Goal: Task Accomplishment & Management: Manage account settings

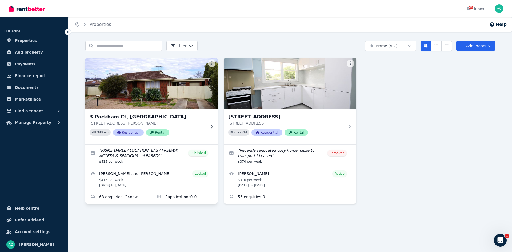
click at [209, 124] on div at bounding box center [210, 126] width 5 height 4
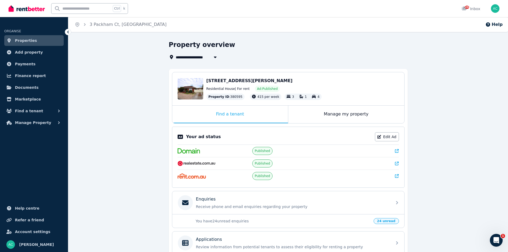
click at [396, 150] on icon at bounding box center [397, 151] width 4 height 4
click at [56, 110] on button "Find a tenant" at bounding box center [33, 111] width 59 height 11
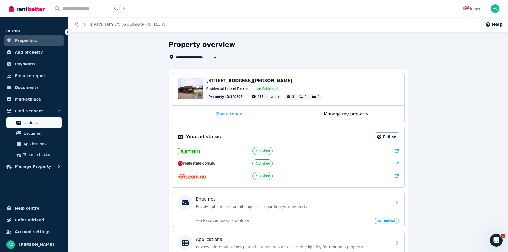
click at [33, 122] on span "Listings" at bounding box center [41, 122] width 36 height 6
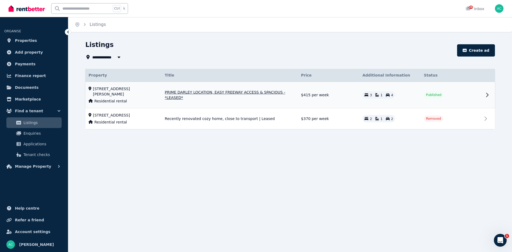
click at [488, 92] on icon at bounding box center [487, 95] width 6 height 6
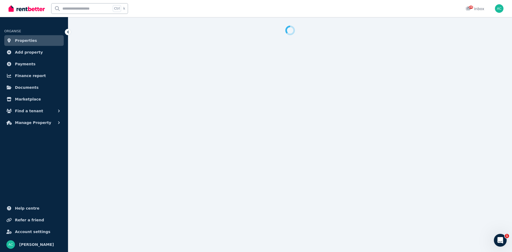
select select "**********"
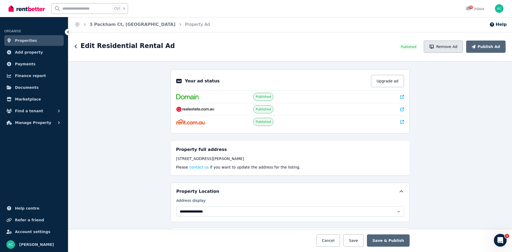
click at [458, 47] on button "Remove Ad" at bounding box center [442, 47] width 39 height 12
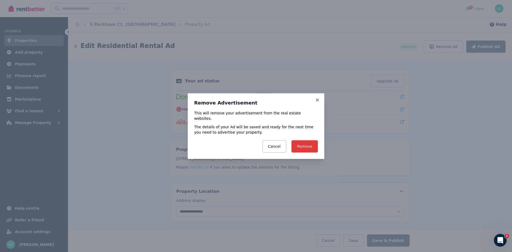
click at [310, 143] on button "Remove" at bounding box center [304, 146] width 26 height 12
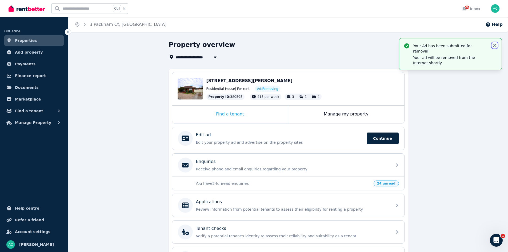
click at [493, 45] on icon "button" at bounding box center [494, 45] width 3 height 3
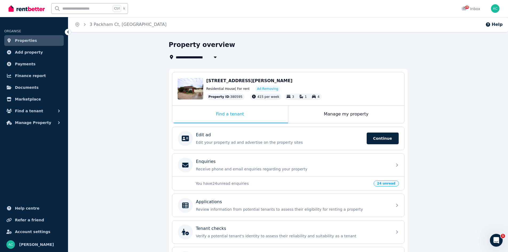
click at [27, 40] on span "Properties" at bounding box center [26, 40] width 22 height 6
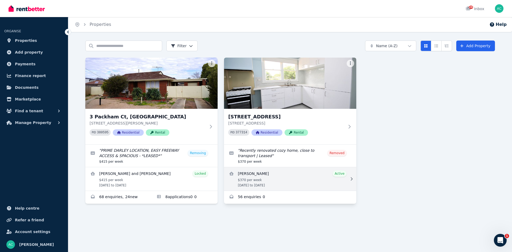
click at [290, 176] on link "View details for Anna Simmons" at bounding box center [290, 178] width 132 height 23
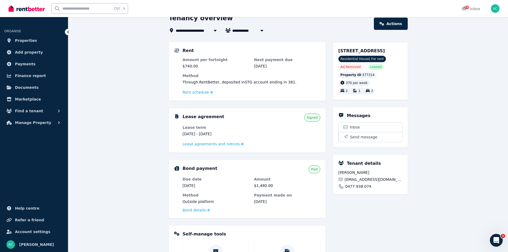
scroll to position [26, 0]
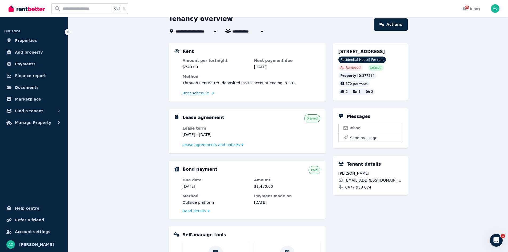
click at [196, 93] on span "Rent schedule" at bounding box center [196, 92] width 26 height 5
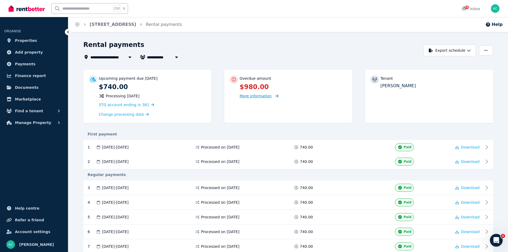
click at [259, 96] on span "More information" at bounding box center [256, 96] width 32 height 4
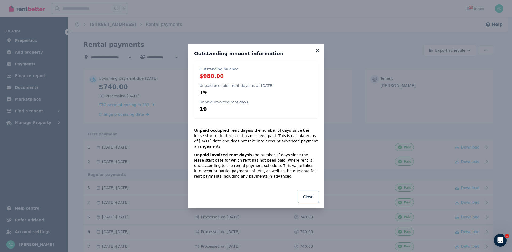
click at [316, 53] on icon at bounding box center [316, 50] width 5 height 5
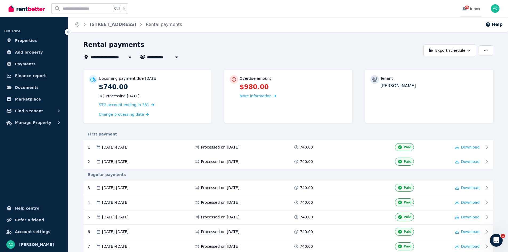
click at [468, 9] on span "24" at bounding box center [467, 7] width 4 height 3
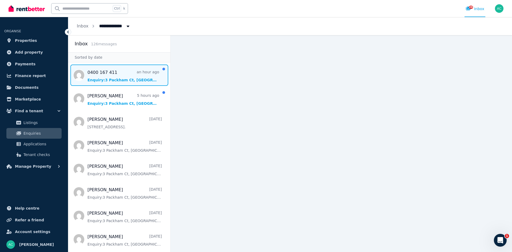
click at [110, 80] on span "Message list" at bounding box center [119, 74] width 102 height 21
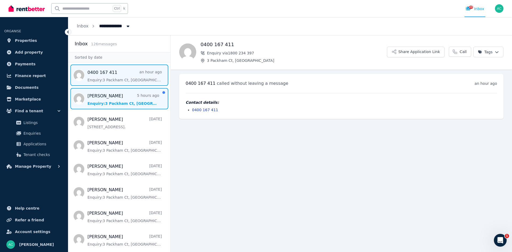
click at [125, 99] on span "Message list" at bounding box center [119, 98] width 102 height 21
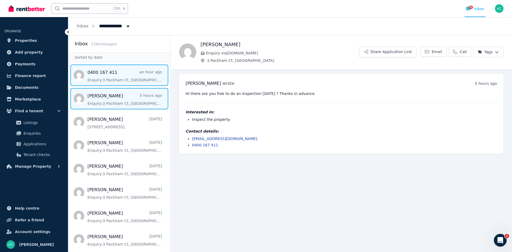
click at [124, 75] on span "Message list" at bounding box center [119, 74] width 102 height 21
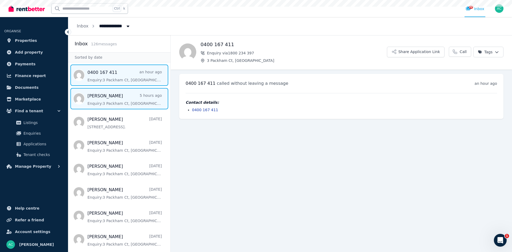
click at [122, 103] on span "Message list" at bounding box center [119, 98] width 102 height 21
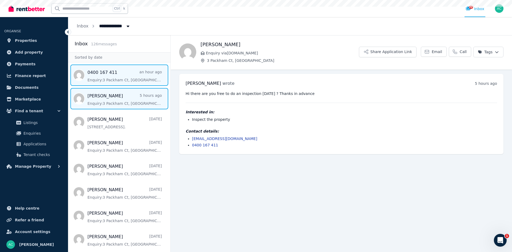
click at [115, 80] on span "Message list" at bounding box center [119, 74] width 102 height 21
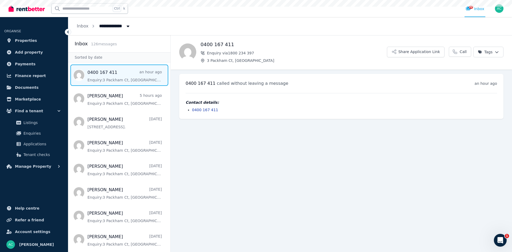
click at [39, 28] on li "ORGANISE" at bounding box center [33, 28] width 59 height 12
click at [35, 41] on link "Properties" at bounding box center [33, 40] width 59 height 11
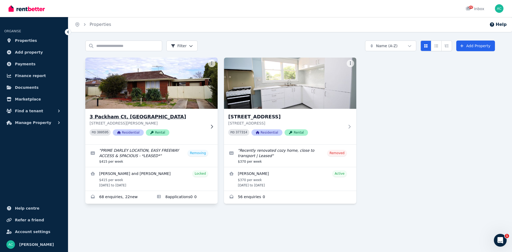
click at [210, 124] on icon at bounding box center [211, 126] width 5 height 4
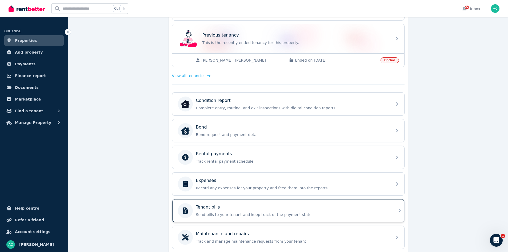
scroll to position [111, 0]
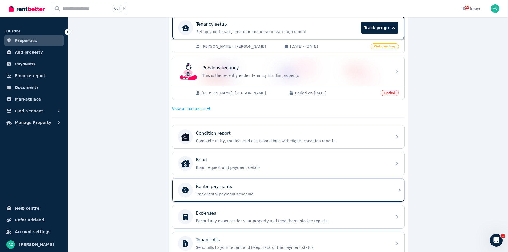
click at [293, 191] on p "Track rental payment schedule" at bounding box center [292, 193] width 193 height 5
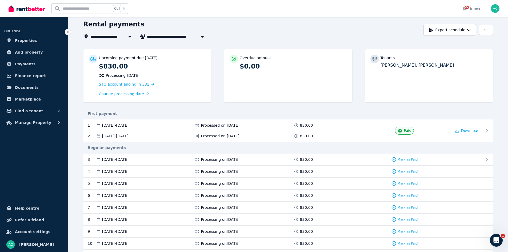
scroll to position [13, 0]
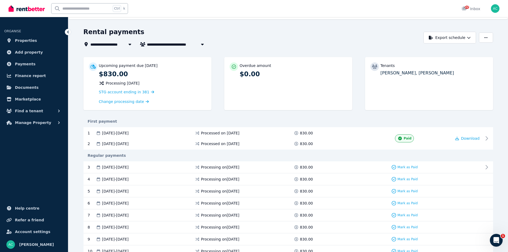
click at [201, 45] on icon "button" at bounding box center [202, 44] width 5 height 4
click at [192, 63] on span "[PERSON_NAME] and [PERSON_NAME]" at bounding box center [177, 63] width 54 height 5
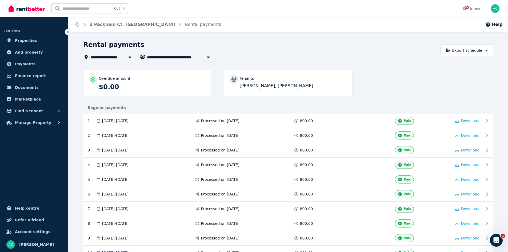
click at [198, 55] on span "[PERSON_NAME] and [PERSON_NAME]" at bounding box center [187, 57] width 81 height 6
click at [185, 67] on span "[PERSON_NAME] and [PERSON_NAME]" at bounding box center [177, 66] width 54 height 5
type input "**********"
click at [185, 67] on div "**********" at bounding box center [287, 205] width 409 height 329
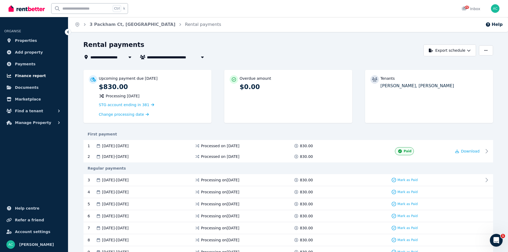
click at [34, 74] on span "Finance report" at bounding box center [30, 75] width 31 height 6
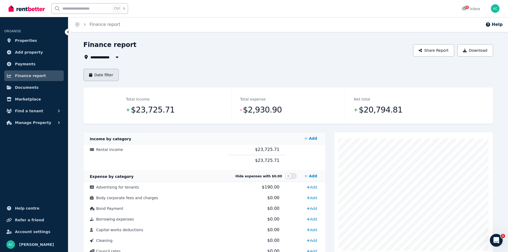
click at [107, 75] on button "Date filter" at bounding box center [100, 75] width 35 height 12
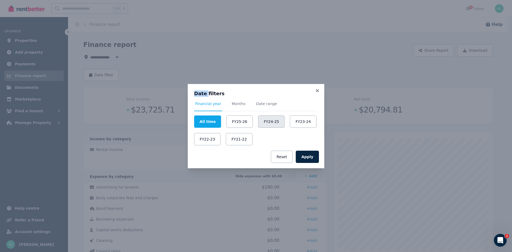
click at [260, 122] on button "FY24-25" at bounding box center [271, 121] width 26 height 12
click at [311, 156] on button "Apply" at bounding box center [307, 157] width 23 height 12
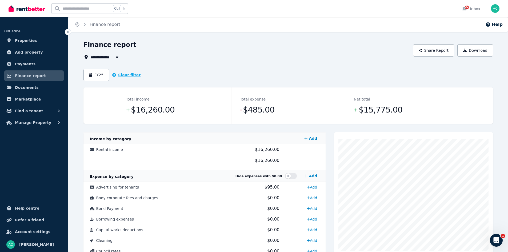
click at [126, 75] on button "Clear filter" at bounding box center [126, 74] width 28 height 5
click at [112, 74] on button "Date filter" at bounding box center [100, 75] width 35 height 12
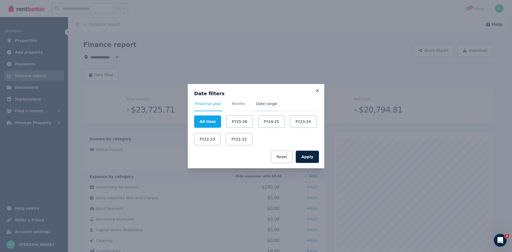
click at [261, 103] on span "Date range" at bounding box center [266, 103] width 21 height 5
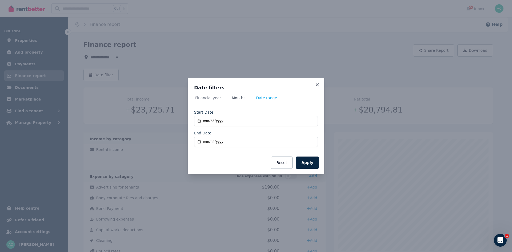
click at [232, 96] on span "Months" at bounding box center [239, 97] width 14 height 5
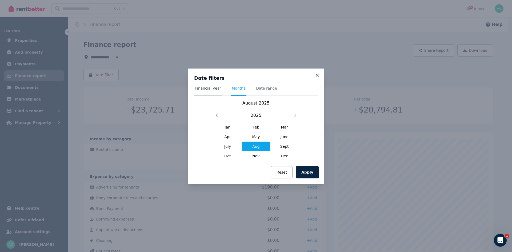
click at [211, 87] on span "Financial year" at bounding box center [208, 88] width 26 height 5
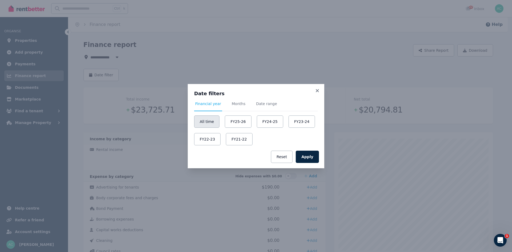
click at [211, 122] on button "All time" at bounding box center [206, 121] width 25 height 12
click at [314, 158] on button "Apply" at bounding box center [307, 157] width 23 height 12
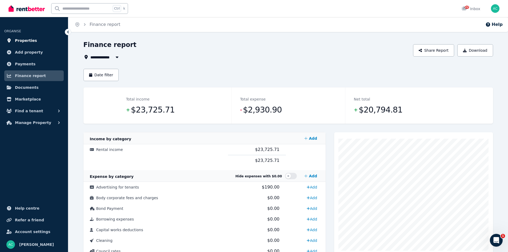
click at [38, 36] on link "Properties" at bounding box center [33, 40] width 59 height 11
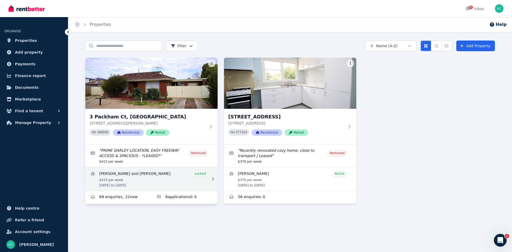
click at [163, 178] on link "View details for Luke Humphries and Alix Short" at bounding box center [151, 178] width 132 height 23
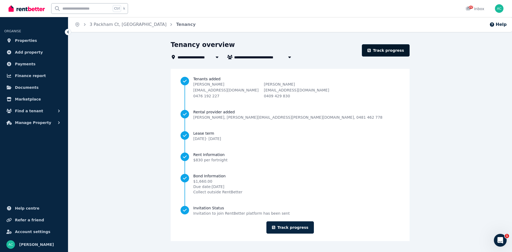
click at [393, 48] on link "Track progress" at bounding box center [386, 50] width 48 height 12
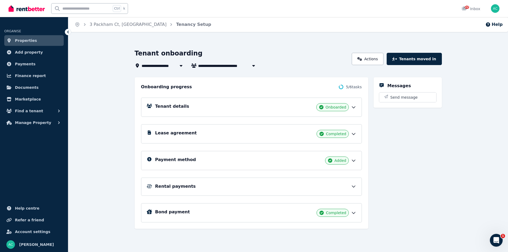
click at [155, 65] on span "3 Packham Ct, [GEOGRAPHIC_DATA]" at bounding box center [180, 65] width 77 height 6
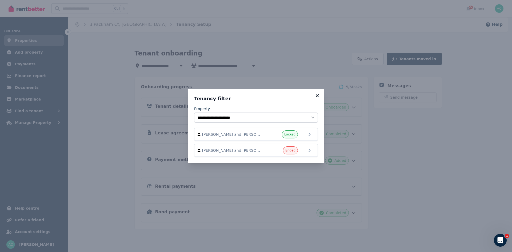
click at [317, 96] on icon at bounding box center [317, 95] width 3 height 3
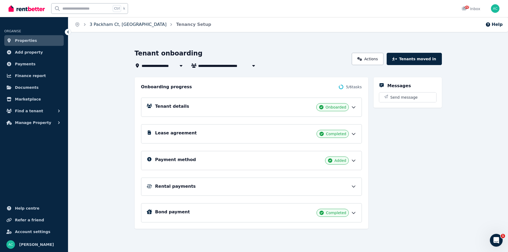
click at [110, 26] on link "3 Packham Ct, [GEOGRAPHIC_DATA]" at bounding box center [128, 24] width 77 height 5
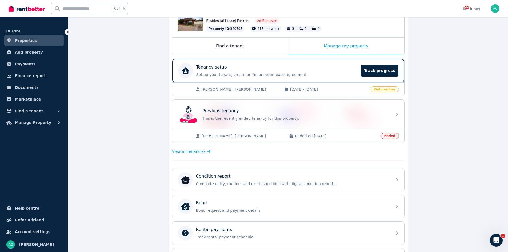
scroll to position [80, 0]
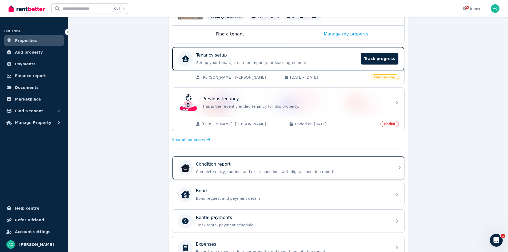
click at [260, 164] on div "Condition report" at bounding box center [292, 164] width 193 height 6
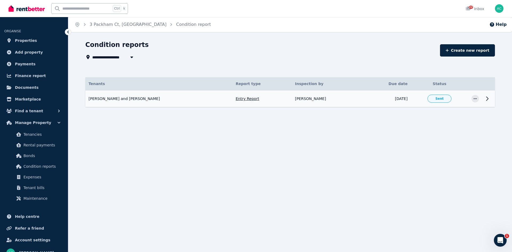
click at [485, 99] on icon at bounding box center [487, 98] width 6 height 6
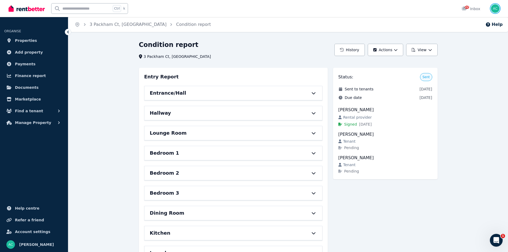
click at [497, 9] on img "button" at bounding box center [495, 8] width 9 height 9
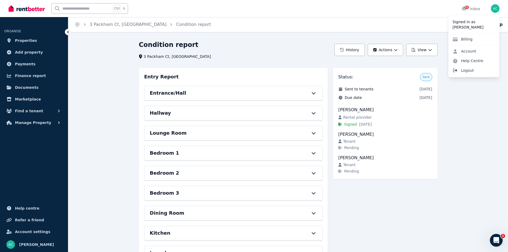
click at [473, 73] on span "Logout" at bounding box center [473, 71] width 51 height 10
